Goal: Information Seeking & Learning: Learn about a topic

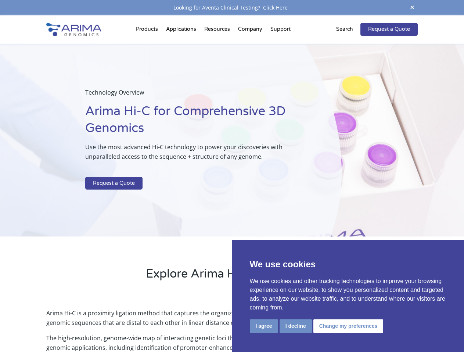
click at [232, 176] on p at bounding box center [194, 172] width 219 height 10
click at [264, 326] on button "I agree" at bounding box center [264, 327] width 28 height 14
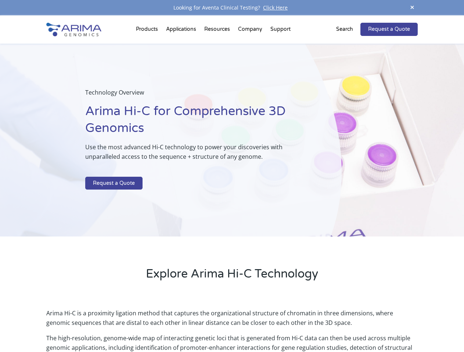
click at [295, 326] on p "Arima Hi-C is a proximity ligation method that captures the organizational stru…" at bounding box center [231, 321] width 371 height 25
click at [347, 326] on p "Arima Hi-C is a proximity ligation method that captures the organizational stru…" at bounding box center [231, 321] width 371 height 25
click at [412, 8] on span at bounding box center [411, 8] width 11 height 10
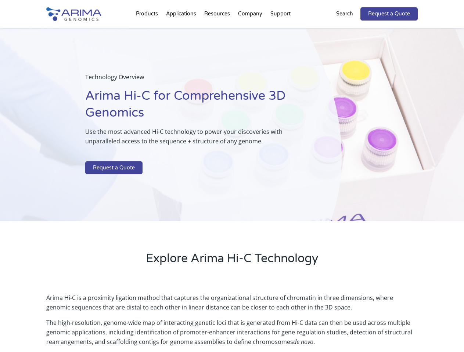
click at [232, 184] on div "Technology Overview Arima Hi-C for Comprehensive 3D Genomics Use the most advan…" at bounding box center [170, 124] width 341 height 193
click at [148, 31] on div "Technology Overview Arima Hi-C for Comprehensive 3D Genomics Use the most advan…" at bounding box center [170, 124] width 341 height 193
click at [218, 31] on div "Technology Overview Arima Hi-C for Comprehensive 3D Genomics Use the most advan…" at bounding box center [170, 124] width 341 height 193
click at [250, 31] on div "Technology Overview Arima Hi-C for Comprehensive 3D Genomics Use the most advan…" at bounding box center [170, 124] width 341 height 193
click at [280, 31] on div "Technology Overview Arima Hi-C for Comprehensive 3D Genomics Use the most advan…" at bounding box center [170, 124] width 341 height 193
